Goal: Task Accomplishment & Management: Complete application form

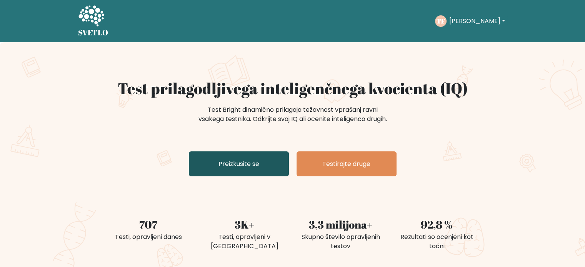
click at [228, 169] on font "Preizkusite se" at bounding box center [239, 164] width 41 height 9
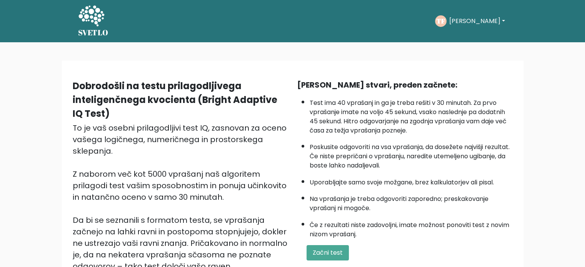
click at [470, 21] on font "[PERSON_NAME]" at bounding box center [474, 21] width 51 height 9
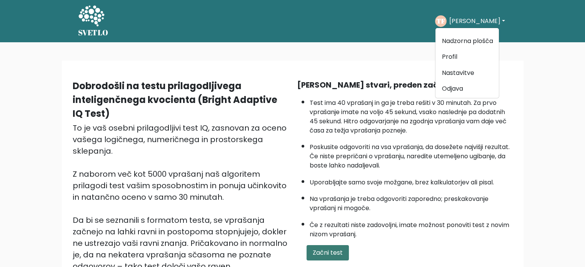
click at [335, 246] on button "Začni test" at bounding box center [328, 253] width 42 height 15
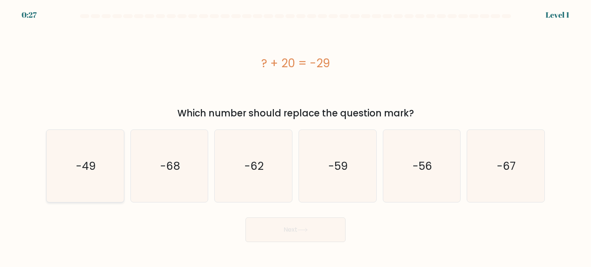
click at [99, 161] on icon "-49" at bounding box center [85, 166] width 72 height 72
click at [296, 138] on input "a. -49" at bounding box center [296, 136] width 0 height 4
radio input "true"
click at [82, 159] on text "-49" at bounding box center [86, 166] width 20 height 15
click at [296, 138] on input "a. -49" at bounding box center [296, 136] width 0 height 4
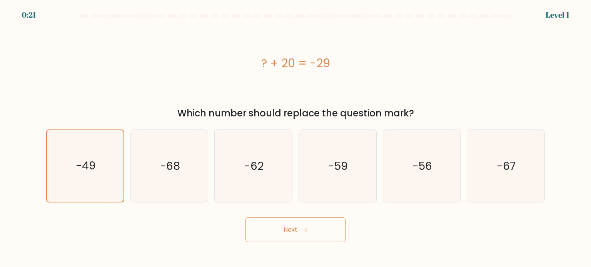
click at [304, 227] on button "Next" at bounding box center [296, 230] width 100 height 25
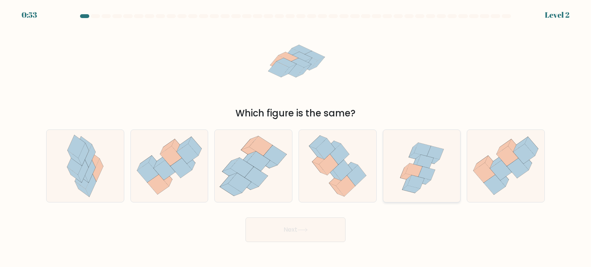
click at [420, 163] on icon at bounding box center [425, 161] width 17 height 13
click at [296, 138] on input "e." at bounding box center [296, 136] width 0 height 4
radio input "true"
click at [326, 234] on button "Next" at bounding box center [296, 230] width 100 height 25
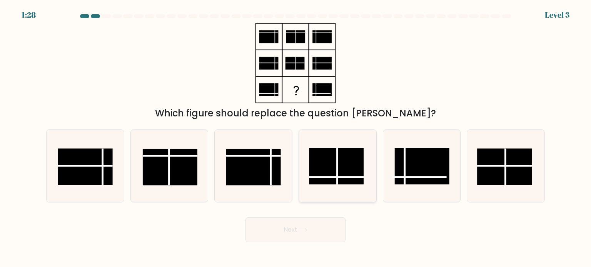
click at [336, 170] on rect at bounding box center [336, 166] width 55 height 37
click at [296, 138] on input "d." at bounding box center [296, 136] width 0 height 4
radio input "true"
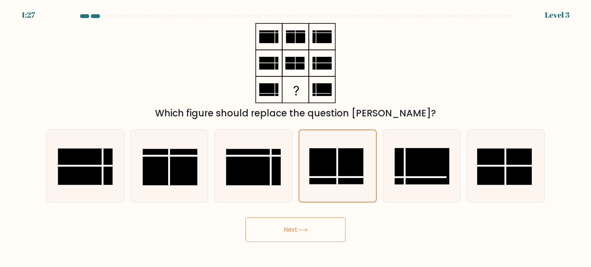
click at [299, 228] on button "Next" at bounding box center [296, 230] width 100 height 25
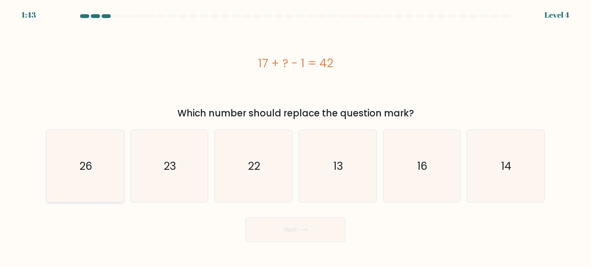
click at [100, 147] on icon "26" at bounding box center [85, 166] width 72 height 72
click at [296, 138] on input "a. 26" at bounding box center [296, 136] width 0 height 4
radio input "true"
click at [311, 237] on button "Next" at bounding box center [296, 230] width 100 height 25
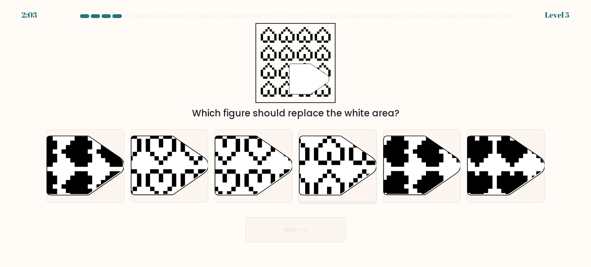
click at [318, 160] on icon at bounding box center [312, 133] width 136 height 136
click at [296, 138] on input "d." at bounding box center [296, 136] width 0 height 4
radio input "true"
click at [283, 229] on button "Next" at bounding box center [296, 230] width 100 height 25
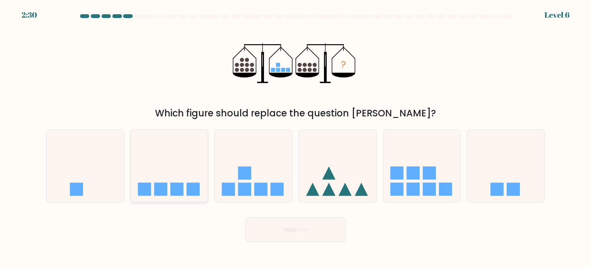
click at [160, 184] on rect at bounding box center [160, 189] width 13 height 13
click at [296, 138] on input "b." at bounding box center [296, 136] width 0 height 4
radio input "true"
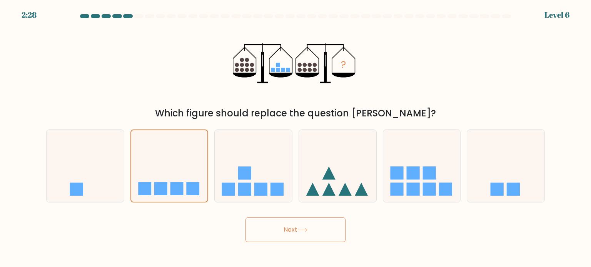
click at [295, 232] on button "Next" at bounding box center [296, 230] width 100 height 25
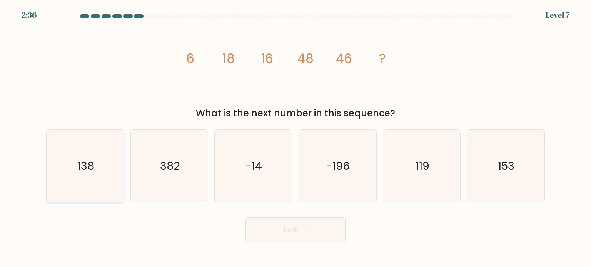
click at [99, 164] on icon "138" at bounding box center [85, 166] width 72 height 72
click at [296, 138] on input "a. 138" at bounding box center [296, 136] width 0 height 4
radio input "true"
click at [319, 229] on button "Next" at bounding box center [296, 230] width 100 height 25
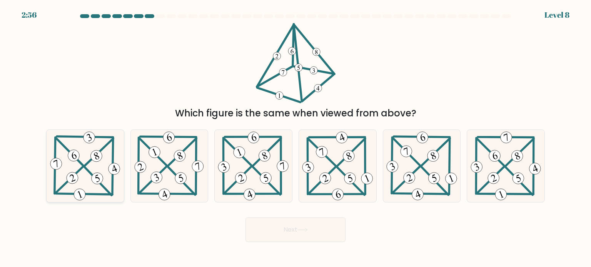
click at [87, 170] on 402 at bounding box center [98, 181] width 27 height 28
click at [296, 138] on input "a." at bounding box center [296, 136] width 0 height 4
radio input "true"
click at [305, 229] on icon at bounding box center [302, 230] width 10 height 4
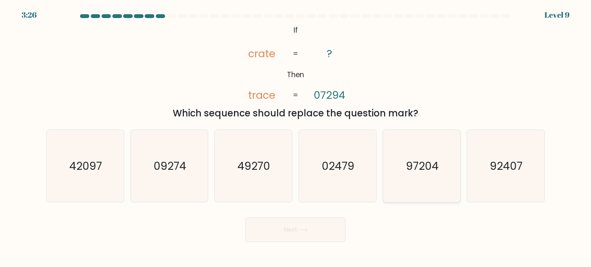
click at [430, 177] on icon "97204" at bounding box center [422, 166] width 72 height 72
click at [296, 138] on input "e. 97204" at bounding box center [296, 136] width 0 height 4
radio input "true"
click at [322, 231] on button "Next" at bounding box center [296, 230] width 100 height 25
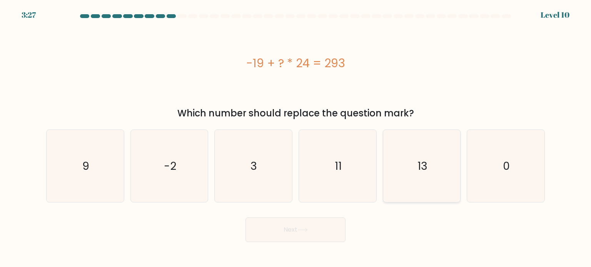
click at [428, 167] on icon "13" at bounding box center [422, 166] width 72 height 72
click at [296, 138] on input "e. 13" at bounding box center [296, 136] width 0 height 4
radio input "true"
click at [304, 232] on icon at bounding box center [302, 230] width 10 height 4
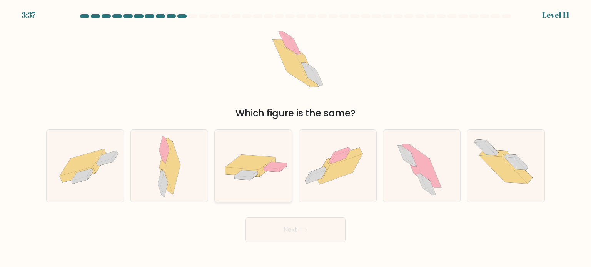
click at [240, 164] on icon at bounding box center [251, 162] width 50 height 15
click at [296, 138] on input "c." at bounding box center [296, 136] width 0 height 4
radio input "true"
click at [299, 227] on button "Next" at bounding box center [296, 230] width 100 height 25
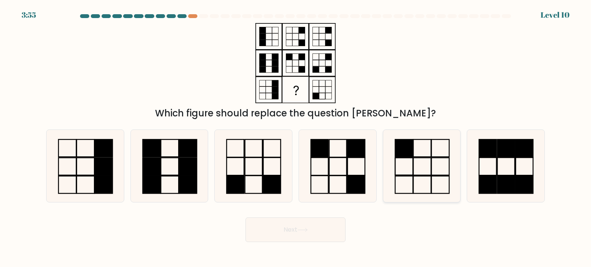
click at [408, 158] on rect at bounding box center [404, 166] width 18 height 17
click at [296, 138] on input "e." at bounding box center [296, 136] width 0 height 4
radio input "true"
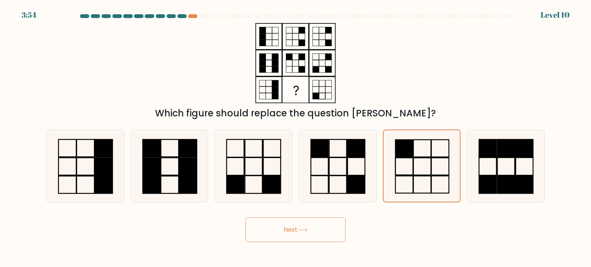
click at [304, 229] on icon at bounding box center [302, 230] width 10 height 4
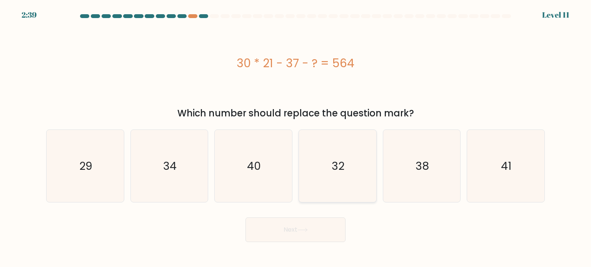
click at [329, 163] on icon "32" at bounding box center [337, 166] width 72 height 72
click at [296, 138] on input "d. 32" at bounding box center [296, 136] width 0 height 4
radio input "true"
click at [308, 233] on button "Next" at bounding box center [296, 230] width 100 height 25
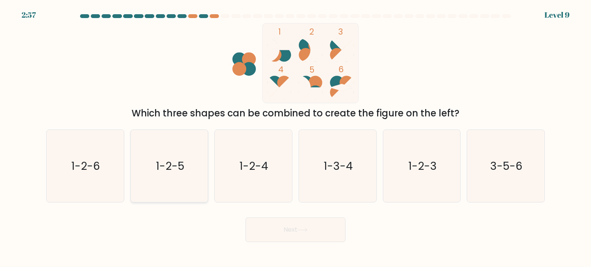
click at [151, 165] on icon "1-2-5" at bounding box center [169, 166] width 72 height 72
click at [296, 138] on input "b. 1-2-5" at bounding box center [296, 136] width 0 height 4
radio input "true"
click at [273, 222] on button "Next" at bounding box center [296, 230] width 100 height 25
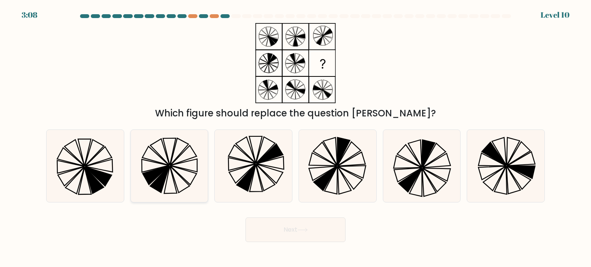
click at [170, 175] on icon at bounding box center [169, 166] width 72 height 72
click at [296, 138] on input "b." at bounding box center [296, 136] width 0 height 4
radio input "true"
click at [281, 230] on button "Next" at bounding box center [296, 230] width 100 height 25
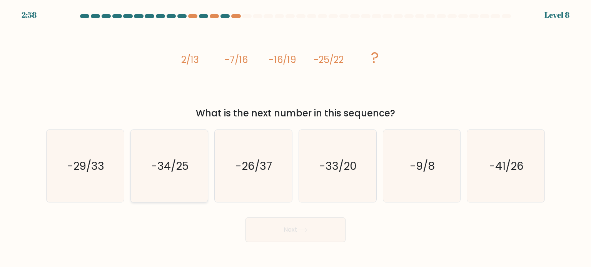
click at [183, 171] on text "-34/25" at bounding box center [169, 165] width 37 height 15
click at [296, 138] on input "b. -34/25" at bounding box center [296, 136] width 0 height 4
radio input "true"
click at [300, 233] on button "Next" at bounding box center [296, 230] width 100 height 25
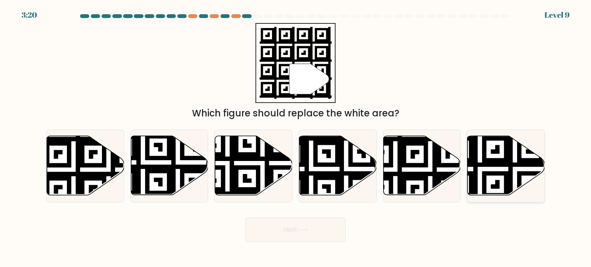
click at [506, 176] on icon at bounding box center [480, 134] width 140 height 140
click at [296, 138] on input "f." at bounding box center [296, 136] width 0 height 4
radio input "true"
click at [316, 228] on button "Next" at bounding box center [296, 230] width 100 height 25
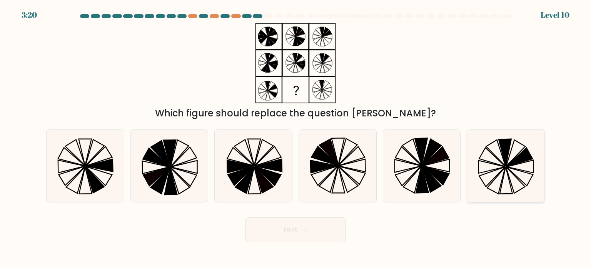
click at [508, 165] on icon at bounding box center [506, 166] width 72 height 72
click at [296, 138] on input "f." at bounding box center [296, 136] width 0 height 4
radio input "true"
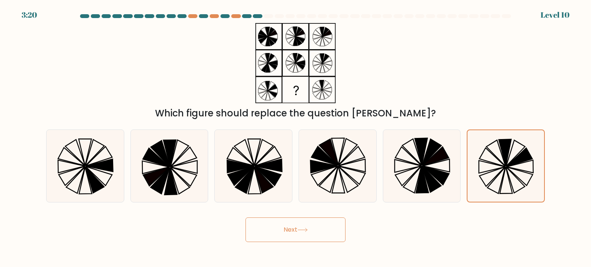
click at [308, 236] on button "Next" at bounding box center [296, 230] width 100 height 25
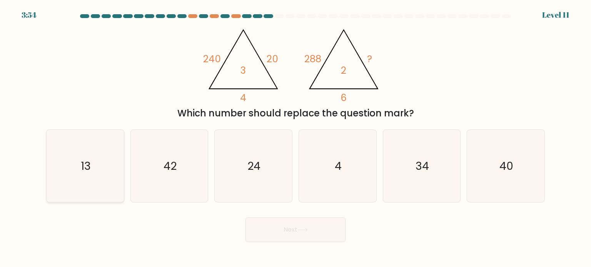
drag, startPoint x: 104, startPoint y: 166, endPoint x: 108, endPoint y: 167, distance: 4.5
click at [104, 166] on icon "13" at bounding box center [85, 166] width 72 height 72
click at [296, 138] on input "a. 13" at bounding box center [296, 136] width 0 height 4
radio input "true"
click at [262, 165] on icon "24" at bounding box center [253, 166] width 72 height 72
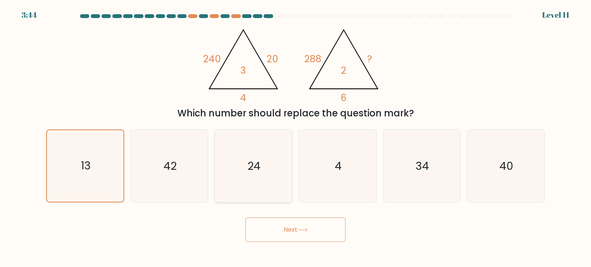
click at [296, 138] on input "c. 24" at bounding box center [296, 136] width 0 height 4
radio input "true"
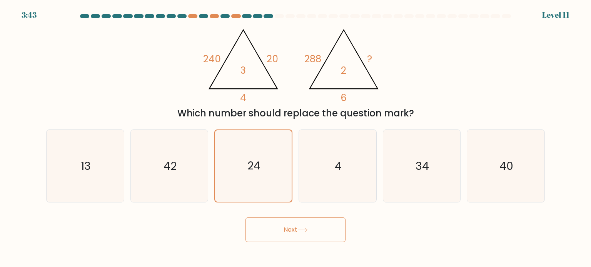
click at [299, 230] on icon at bounding box center [302, 230] width 10 height 4
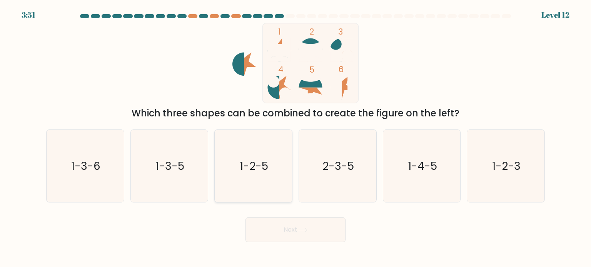
click at [276, 173] on icon "1-2-5" at bounding box center [253, 166] width 72 height 72
click at [296, 138] on input "c. 1-2-5" at bounding box center [296, 136] width 0 height 4
radio input "true"
click at [293, 232] on button "Next" at bounding box center [296, 230] width 100 height 25
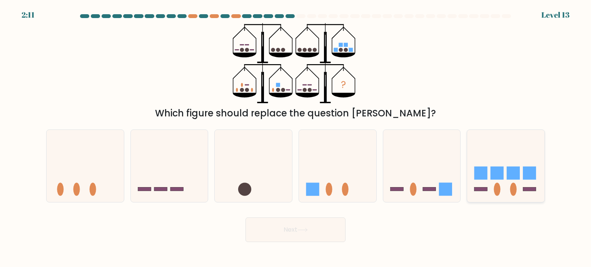
click at [492, 180] on icon at bounding box center [505, 166] width 77 height 64
click at [296, 138] on input "f." at bounding box center [296, 136] width 0 height 4
radio input "true"
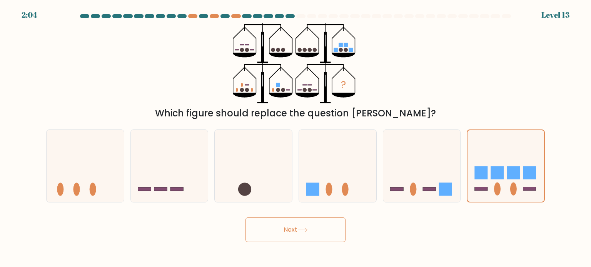
click at [300, 230] on icon at bounding box center [302, 230] width 10 height 4
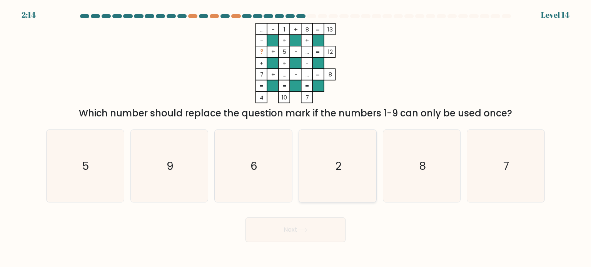
click at [336, 175] on icon "2" at bounding box center [337, 166] width 72 height 72
click at [296, 138] on input "d. 2" at bounding box center [296, 136] width 0 height 4
radio input "true"
click at [310, 228] on button "Next" at bounding box center [296, 230] width 100 height 25
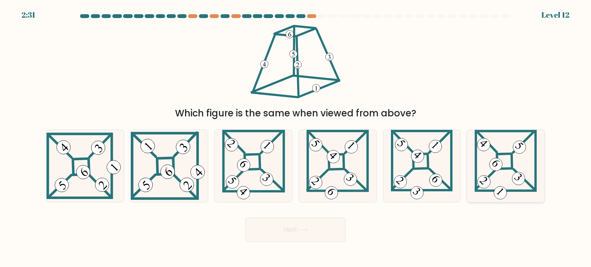
click at [499, 162] on 871 at bounding box center [496, 164] width 18 height 18
click at [296, 138] on input "f." at bounding box center [296, 136] width 0 height 4
radio input "true"
click at [301, 237] on button "Next" at bounding box center [296, 230] width 100 height 25
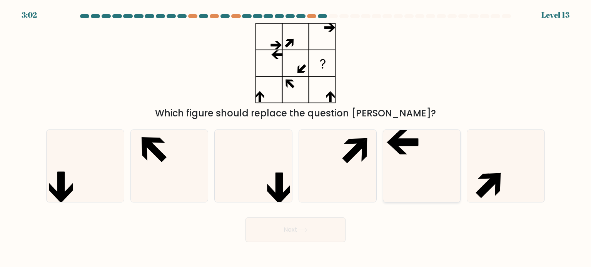
click at [419, 154] on icon at bounding box center [422, 166] width 72 height 72
click at [296, 138] on input "e." at bounding box center [296, 136] width 0 height 4
radio input "true"
click at [324, 222] on button "Next" at bounding box center [296, 230] width 100 height 25
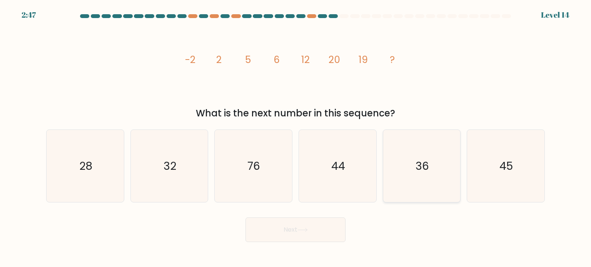
click at [420, 175] on icon "36" at bounding box center [422, 166] width 72 height 72
click at [296, 138] on input "e. 36" at bounding box center [296, 136] width 0 height 4
radio input "true"
click at [295, 227] on button "Next" at bounding box center [296, 230] width 100 height 25
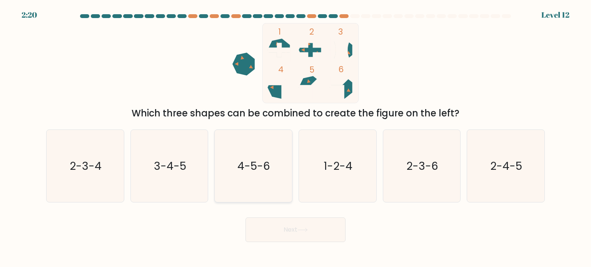
click at [232, 175] on icon "4-5-6" at bounding box center [253, 166] width 72 height 72
click at [296, 138] on input "c. 4-5-6" at bounding box center [296, 136] width 0 height 4
radio input "true"
click at [265, 223] on button "Next" at bounding box center [296, 230] width 100 height 25
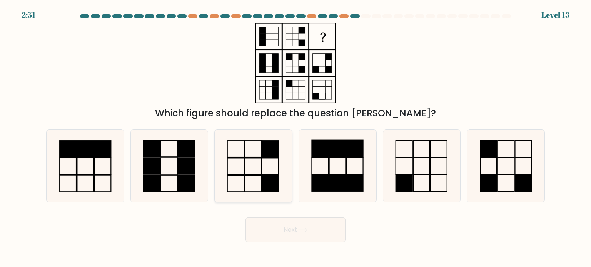
click at [238, 168] on icon at bounding box center [253, 166] width 72 height 72
click at [296, 138] on input "c." at bounding box center [296, 136] width 0 height 4
radio input "true"
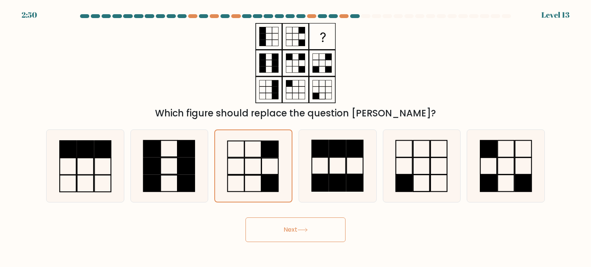
click at [287, 220] on button "Next" at bounding box center [296, 230] width 100 height 25
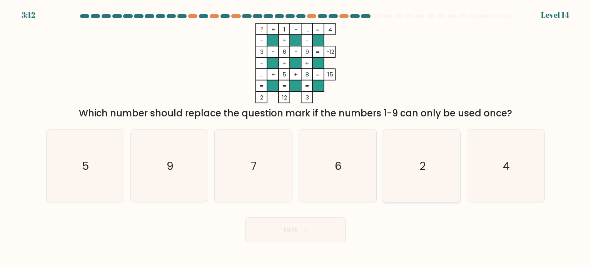
click at [420, 166] on text "2" at bounding box center [423, 165] width 6 height 15
click at [296, 138] on input "e. 2" at bounding box center [296, 136] width 0 height 4
radio input "true"
click at [312, 221] on button "Next" at bounding box center [296, 230] width 100 height 25
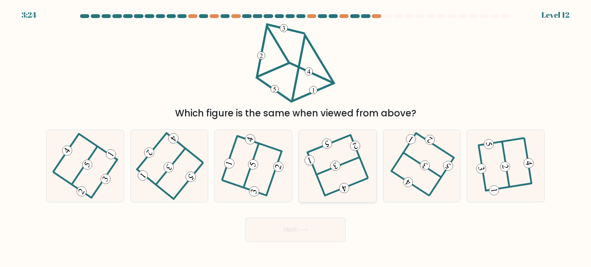
click at [329, 165] on icon at bounding box center [338, 166] width 58 height 58
click at [296, 138] on input "d." at bounding box center [296, 136] width 0 height 4
radio input "true"
click at [271, 226] on button "Next" at bounding box center [296, 230] width 100 height 25
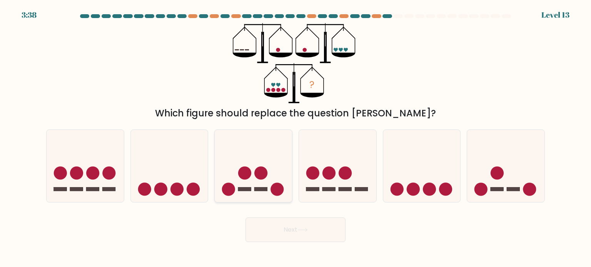
click at [257, 181] on icon at bounding box center [253, 166] width 77 height 64
click at [296, 138] on input "c." at bounding box center [296, 136] width 0 height 4
radio input "true"
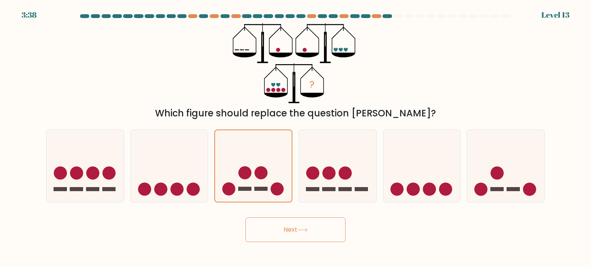
click at [285, 222] on button "Next" at bounding box center [296, 230] width 100 height 25
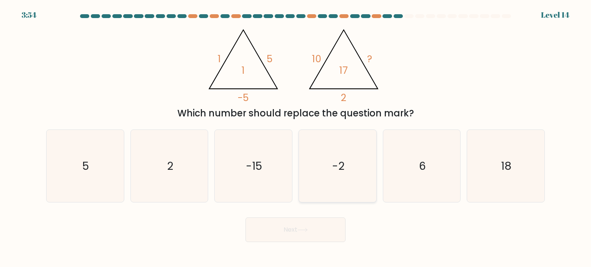
click at [343, 167] on text "-2" at bounding box center [338, 165] width 12 height 15
click at [296, 138] on input "d. -2" at bounding box center [296, 136] width 0 height 4
radio input "true"
click at [313, 226] on button "Next" at bounding box center [296, 230] width 100 height 25
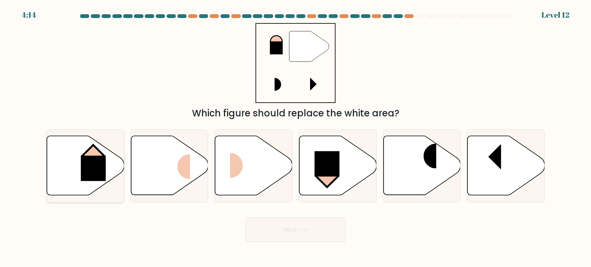
click at [86, 167] on rect at bounding box center [93, 168] width 25 height 25
click at [296, 138] on input "a." at bounding box center [296, 136] width 0 height 4
radio input "true"
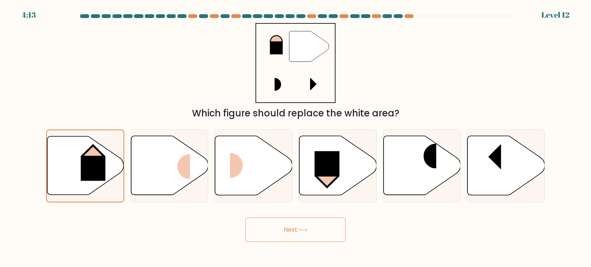
click at [283, 226] on button "Next" at bounding box center [296, 230] width 100 height 25
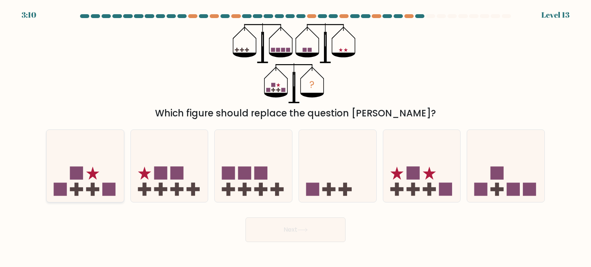
click at [99, 174] on icon at bounding box center [85, 166] width 77 height 64
click at [296, 138] on input "a." at bounding box center [296, 136] width 0 height 4
radio input "true"
click at [306, 235] on button "Next" at bounding box center [296, 230] width 100 height 25
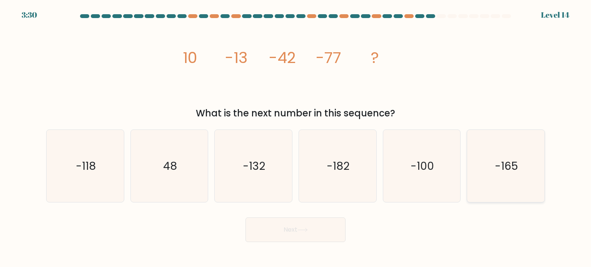
click at [491, 169] on icon "-165" at bounding box center [506, 166] width 72 height 72
click at [296, 138] on input "f. -165" at bounding box center [296, 136] width 0 height 4
radio input "true"
click at [321, 227] on button "Next" at bounding box center [296, 230] width 100 height 25
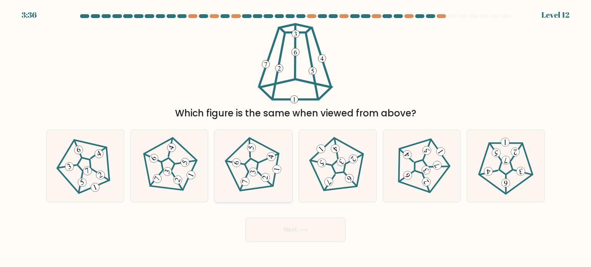
click at [254, 171] on icon at bounding box center [253, 172] width 6 height 4
click at [296, 138] on input "c." at bounding box center [296, 136] width 0 height 4
radio input "true"
click at [175, 158] on icon at bounding box center [169, 166] width 58 height 58
click at [296, 138] on input "b." at bounding box center [296, 136] width 0 height 4
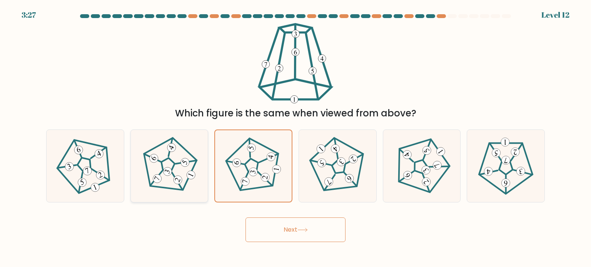
radio input "true"
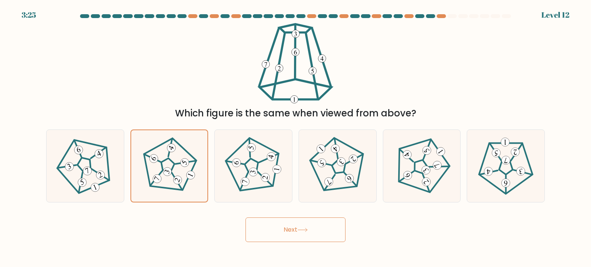
click at [269, 224] on button "Next" at bounding box center [296, 230] width 100 height 25
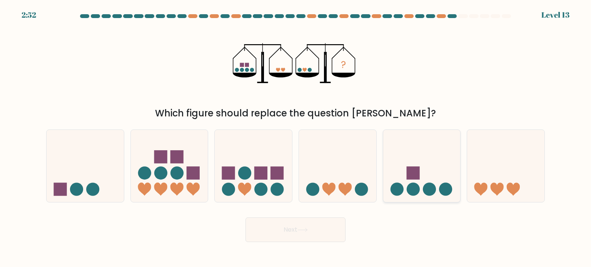
click at [411, 179] on rect at bounding box center [412, 173] width 13 height 13
click at [296, 138] on input "e." at bounding box center [296, 136] width 0 height 4
radio input "true"
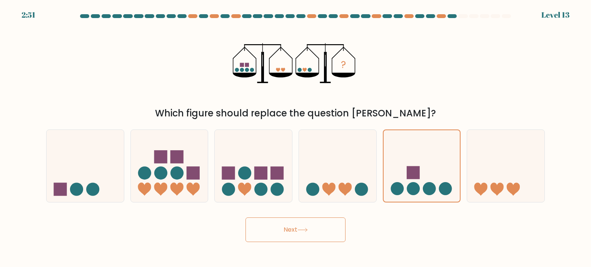
click at [303, 237] on button "Next" at bounding box center [296, 230] width 100 height 25
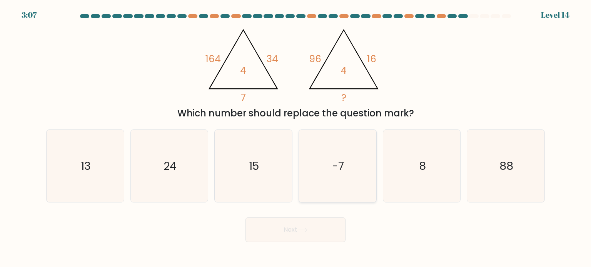
click at [341, 159] on text "-7" at bounding box center [339, 165] width 12 height 15
click at [296, 138] on input "d. -7" at bounding box center [296, 136] width 0 height 4
radio input "true"
click at [285, 226] on button "Next" at bounding box center [296, 230] width 100 height 25
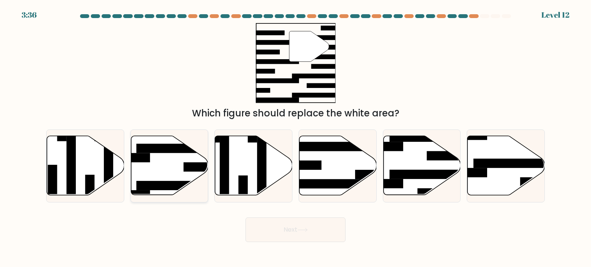
drag, startPoint x: 169, startPoint y: 177, endPoint x: 184, endPoint y: 181, distance: 16.4
click at [169, 176] on icon at bounding box center [169, 165] width 77 height 59
click at [296, 138] on input "b." at bounding box center [296, 136] width 0 height 4
radio input "true"
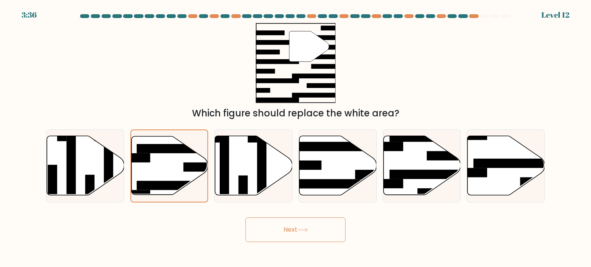
click at [277, 228] on button "Next" at bounding box center [296, 230] width 100 height 25
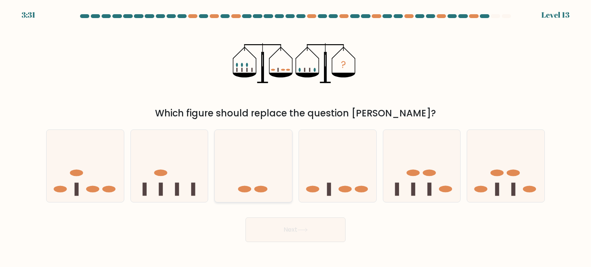
click at [268, 171] on icon at bounding box center [253, 166] width 77 height 64
click at [296, 138] on input "c." at bounding box center [296, 136] width 0 height 4
radio input "true"
click at [293, 231] on button "Next" at bounding box center [296, 230] width 100 height 25
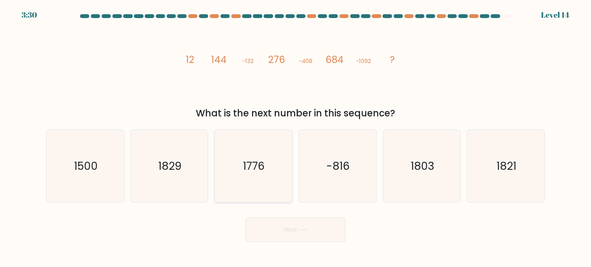
click at [280, 170] on icon "1776" at bounding box center [253, 166] width 72 height 72
click at [296, 138] on input "c. 1776" at bounding box center [296, 136] width 0 height 4
radio input "true"
click at [266, 228] on button "Next" at bounding box center [296, 230] width 100 height 25
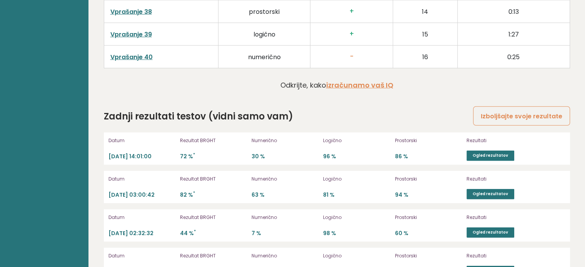
scroll to position [2118, 0]
